Goal: Information Seeking & Learning: Learn about a topic

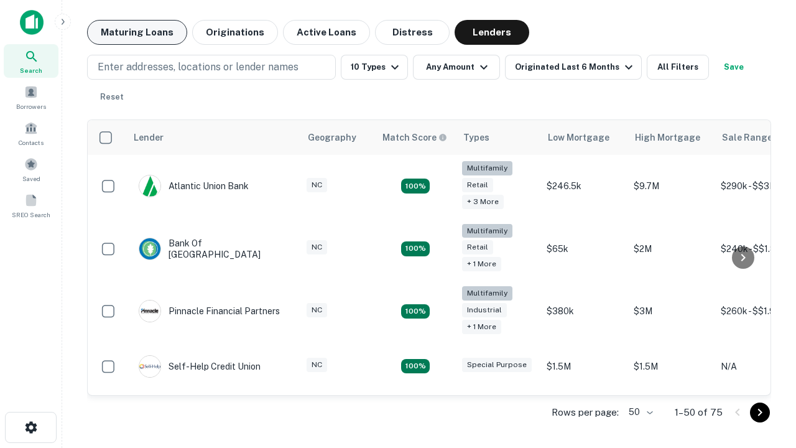
click at [137, 32] on button "Maturing Loans" at bounding box center [137, 32] width 100 height 25
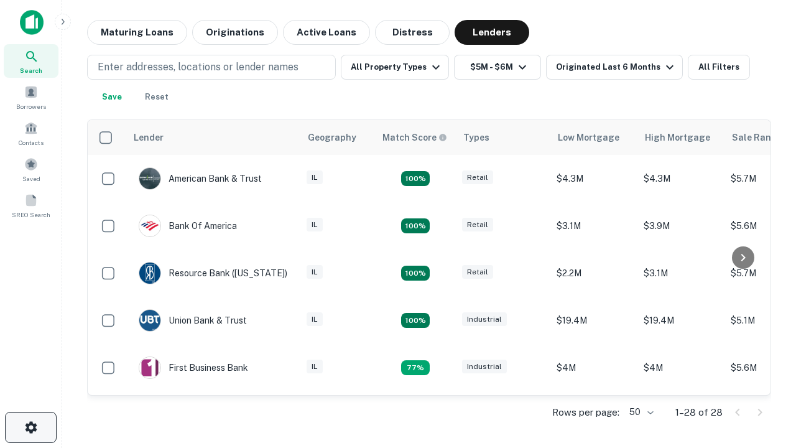
click at [30, 427] on icon "button" at bounding box center [31, 427] width 15 height 15
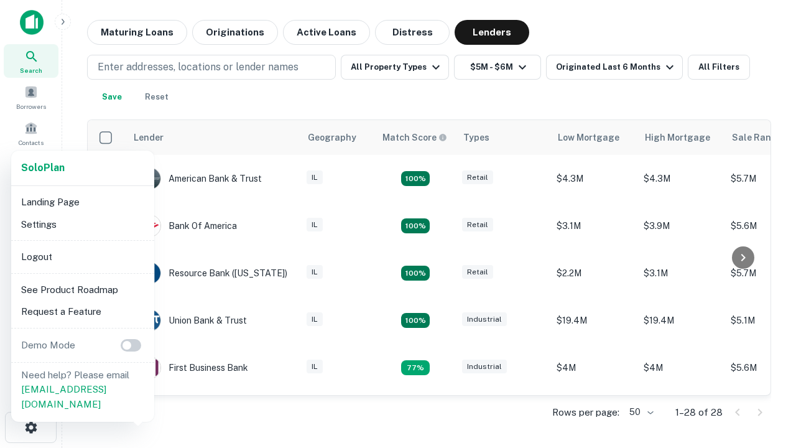
click at [82, 256] on li "Logout" at bounding box center [82, 257] width 133 height 22
